Goal: Information Seeking & Learning: Learn about a topic

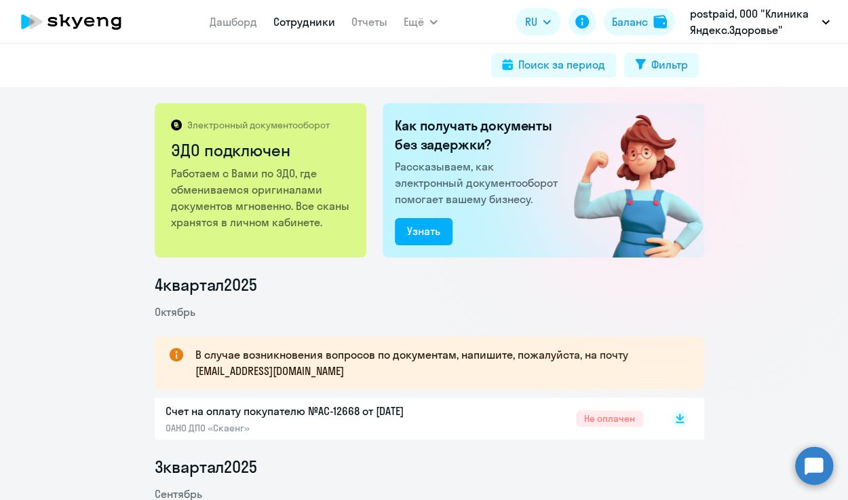
click at [315, 16] on link "Сотрудники" at bounding box center [305, 22] width 62 height 14
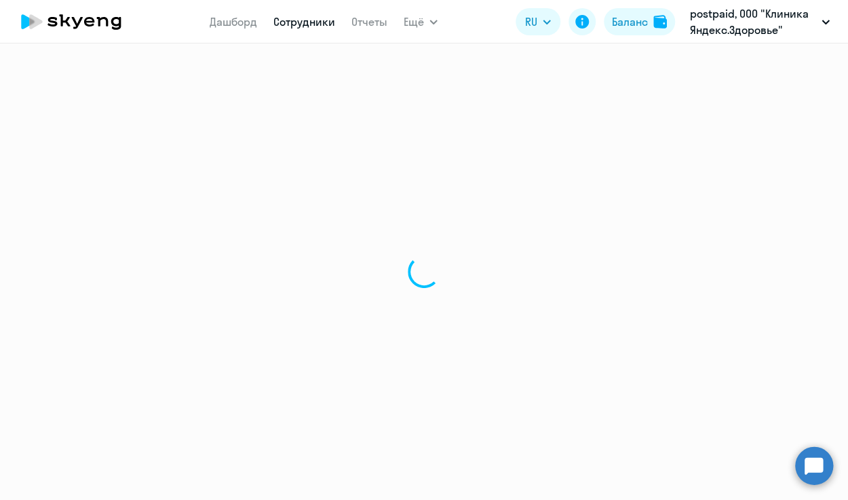
select select "30"
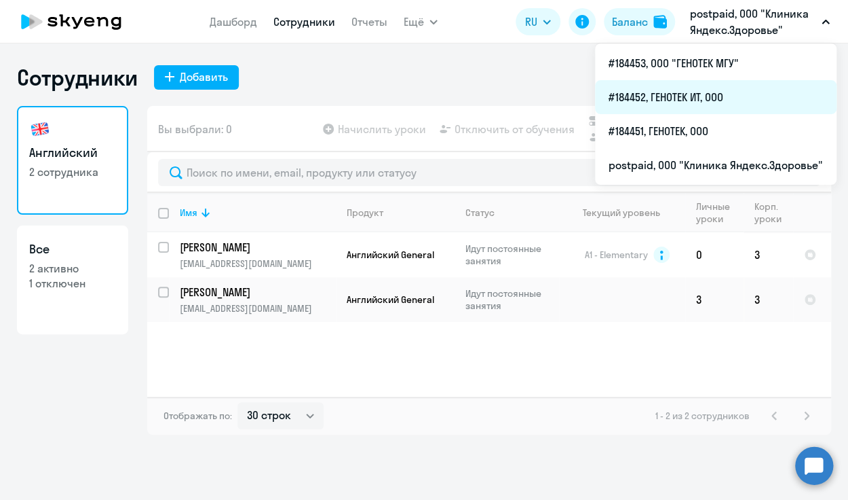
click at [671, 95] on li "#184452, ГЕНОТЕК ИТ, ООО" at bounding box center [716, 97] width 242 height 34
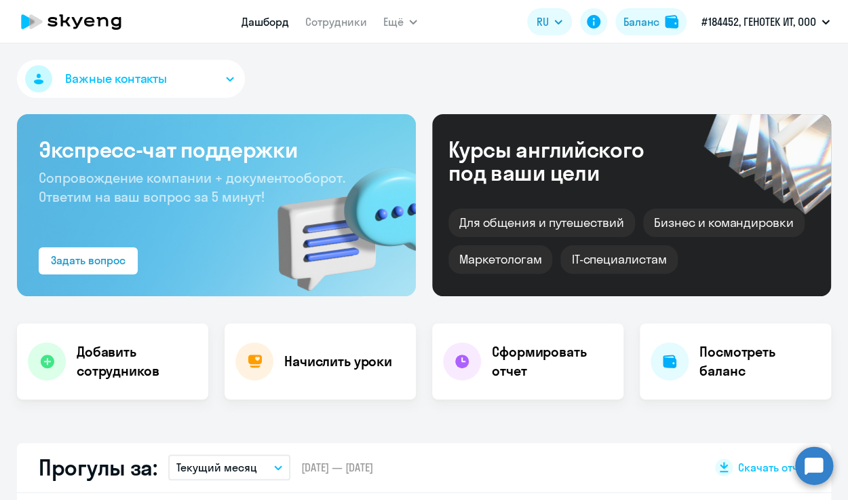
select select "30"
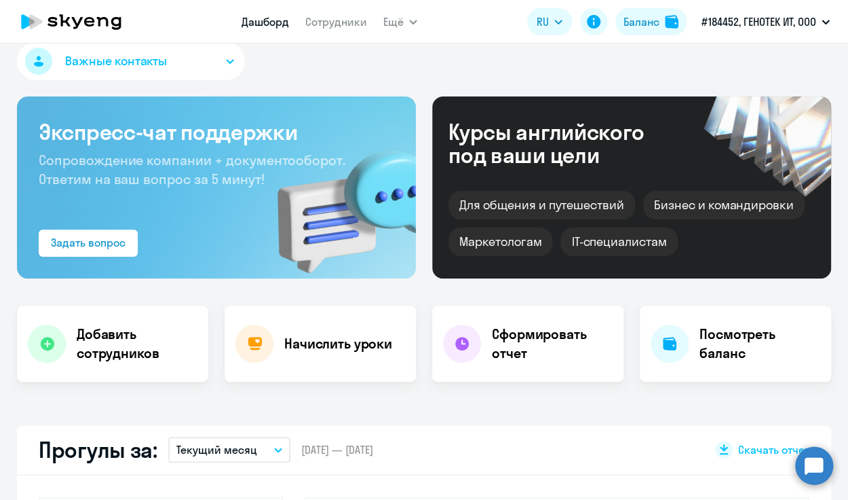
scroll to position [68, 0]
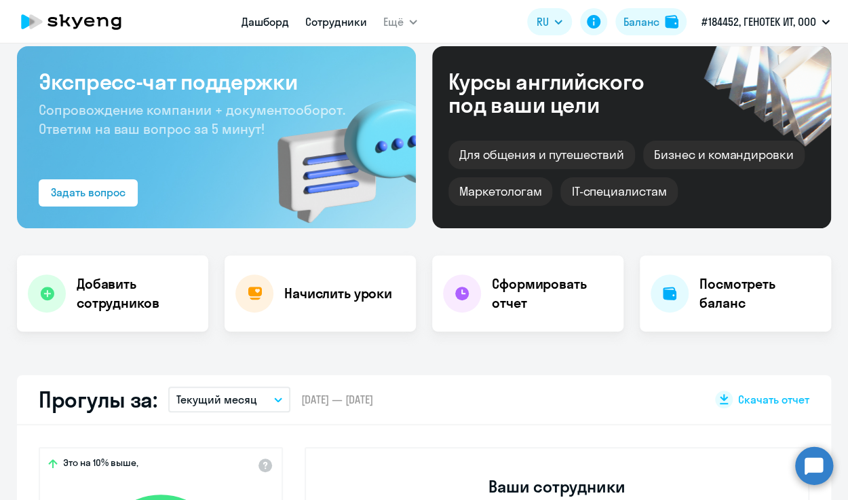
click at [355, 26] on link "Сотрудники" at bounding box center [336, 22] width 62 height 14
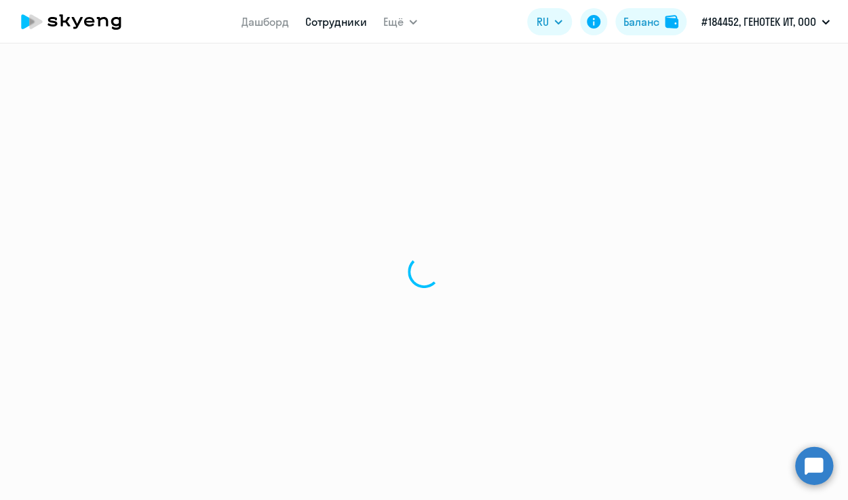
select select "30"
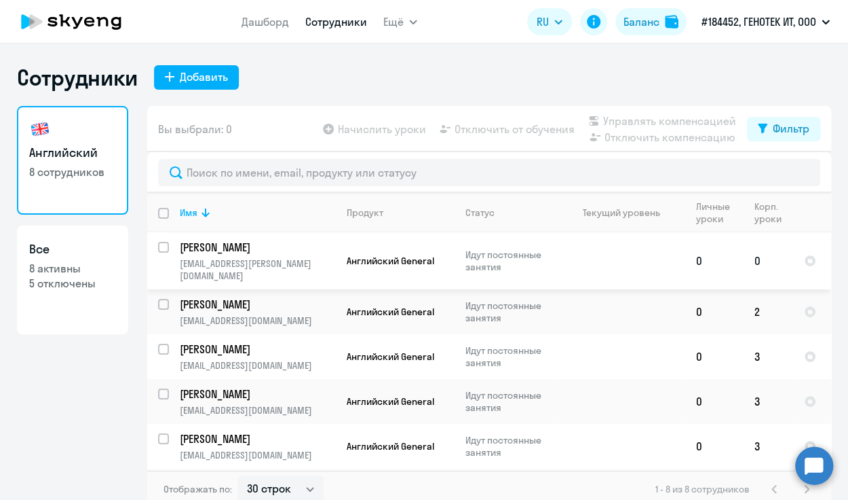
click at [203, 254] on p "[PERSON_NAME]" at bounding box center [256, 247] width 153 height 15
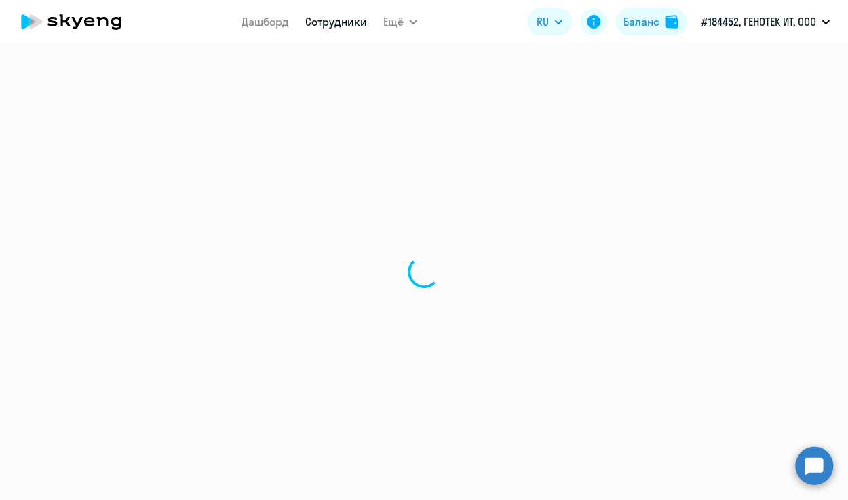
select select "english"
